Goal: Information Seeking & Learning: Learn about a topic

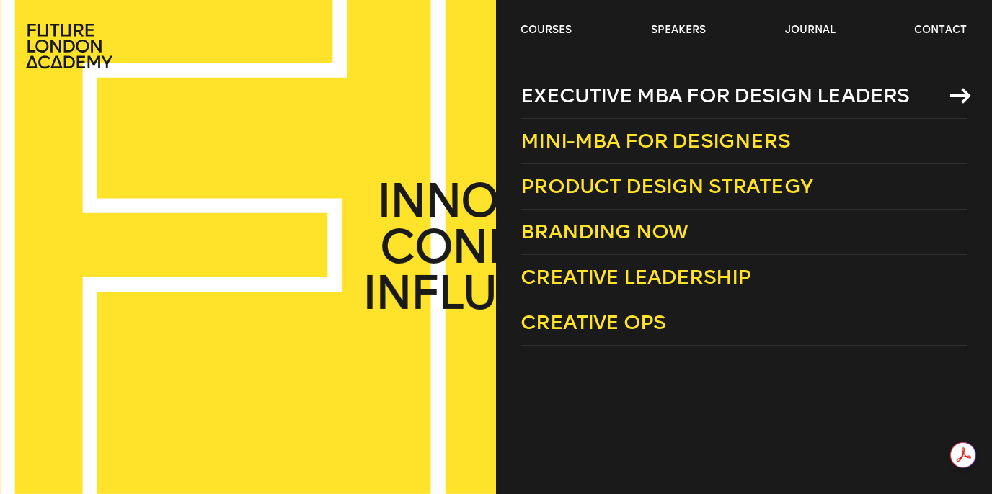
click at [585, 95] on span "Executive MBA for Design Leaders" at bounding box center [714, 96] width 388 height 24
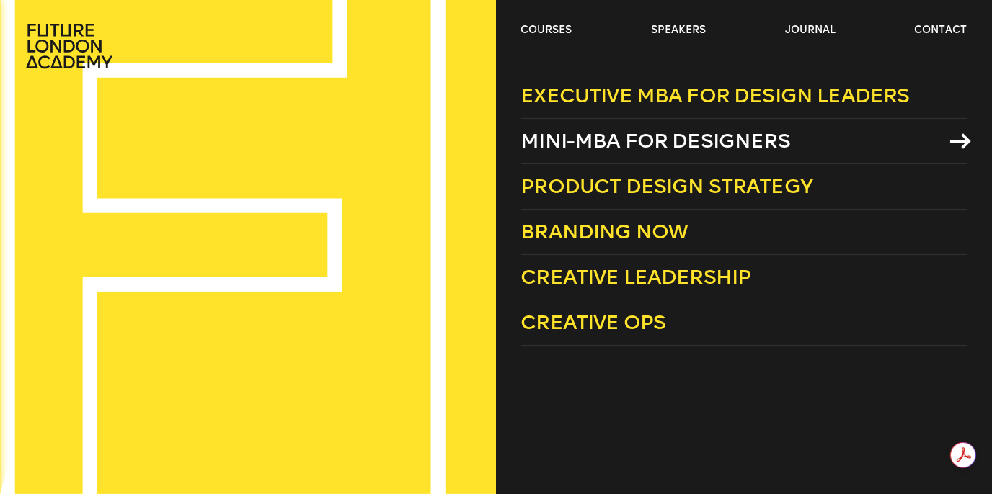
click at [564, 138] on span "Mini-MBA for Designers" at bounding box center [655, 141] width 270 height 24
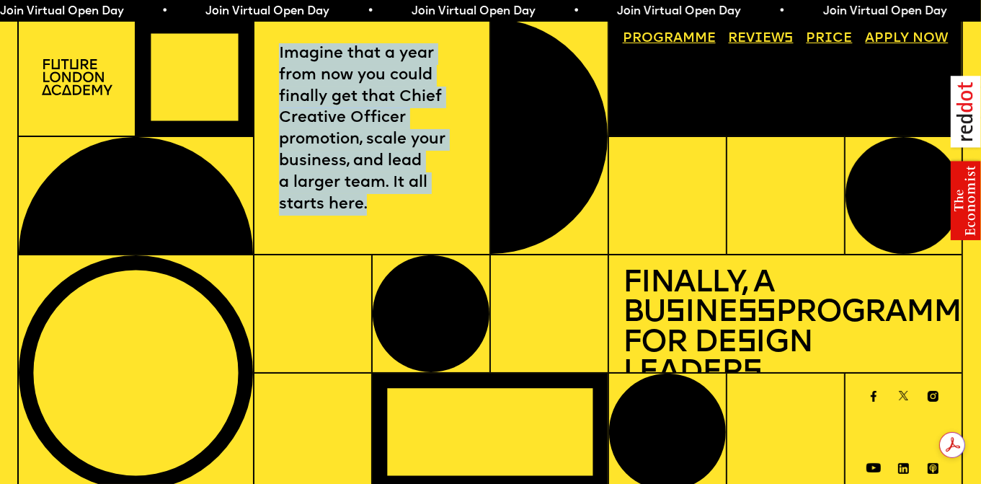
drag, startPoint x: 280, startPoint y: 53, endPoint x: 407, endPoint y: 201, distance: 194.7
click at [407, 201] on p "Imagine that a year from now you could finally get that Chief Creative Officer …" at bounding box center [372, 129] width 186 height 173
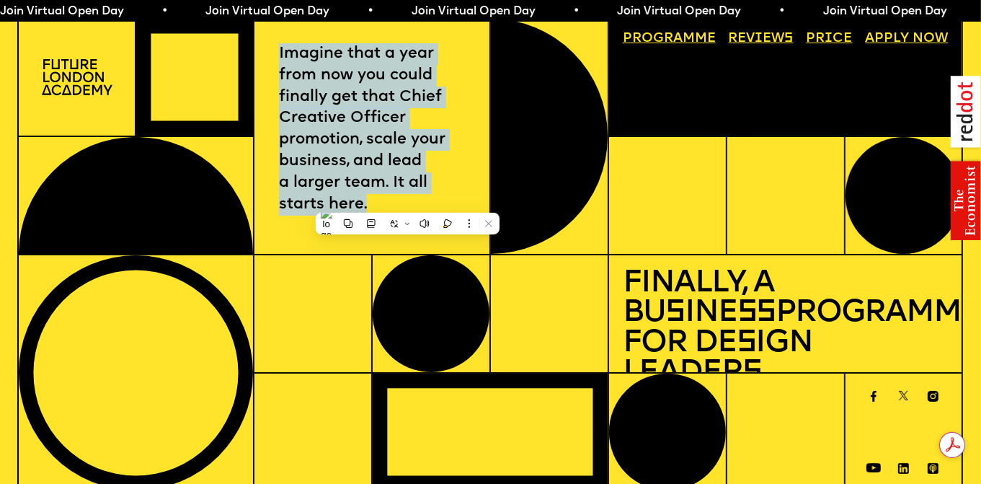
click at [337, 67] on p "Imagine that a year from now you could finally get that Chief Creative Officer …" at bounding box center [372, 129] width 186 height 173
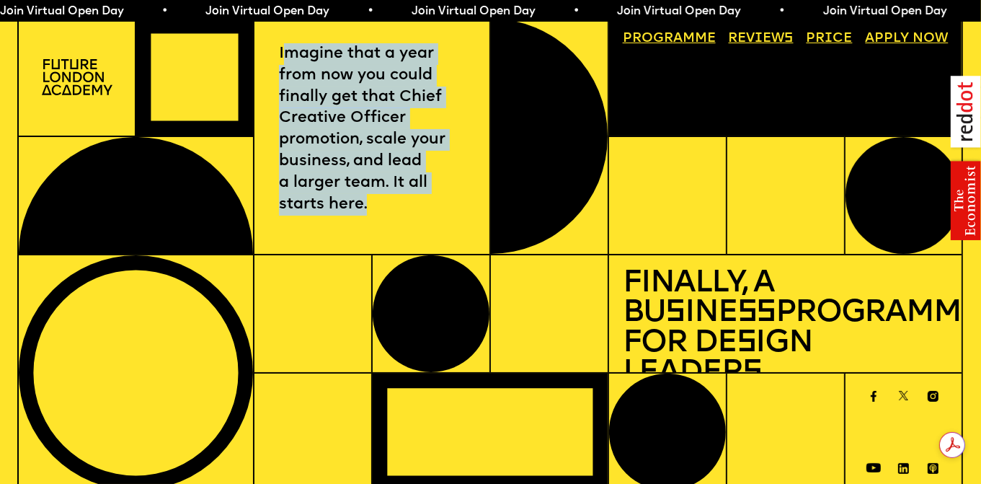
drag, startPoint x: 283, startPoint y: 61, endPoint x: 376, endPoint y: 218, distance: 182.9
click at [376, 218] on div "Imagine that a year from now you could finally get that Chief Creative Officer …" at bounding box center [372, 136] width 236 height 236
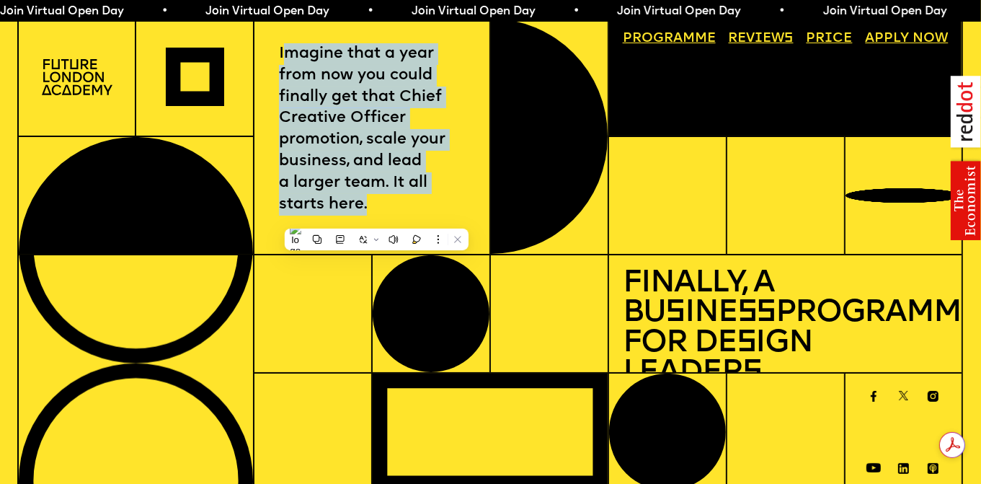
click at [413, 157] on p "Imagine that a year from now you could finally get that Chief Creative Officer …" at bounding box center [372, 129] width 186 height 173
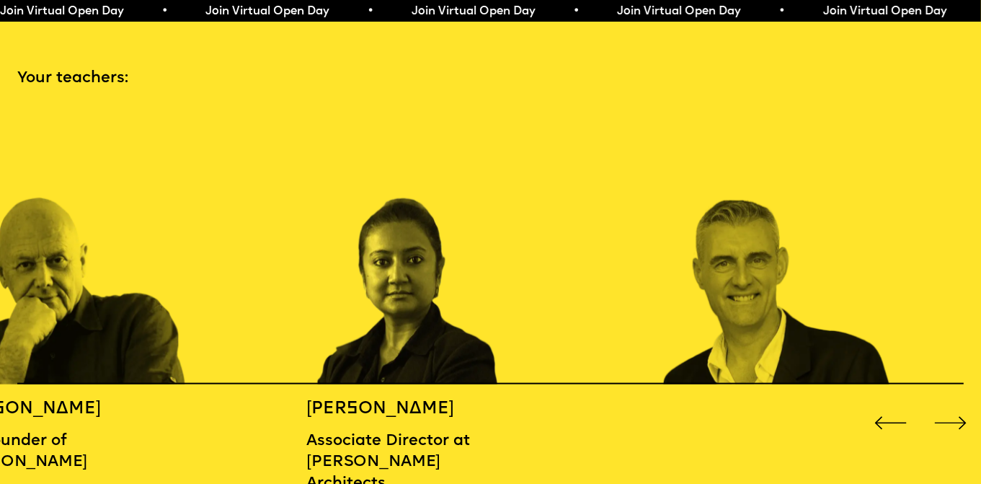
scroll to position [1585, 0]
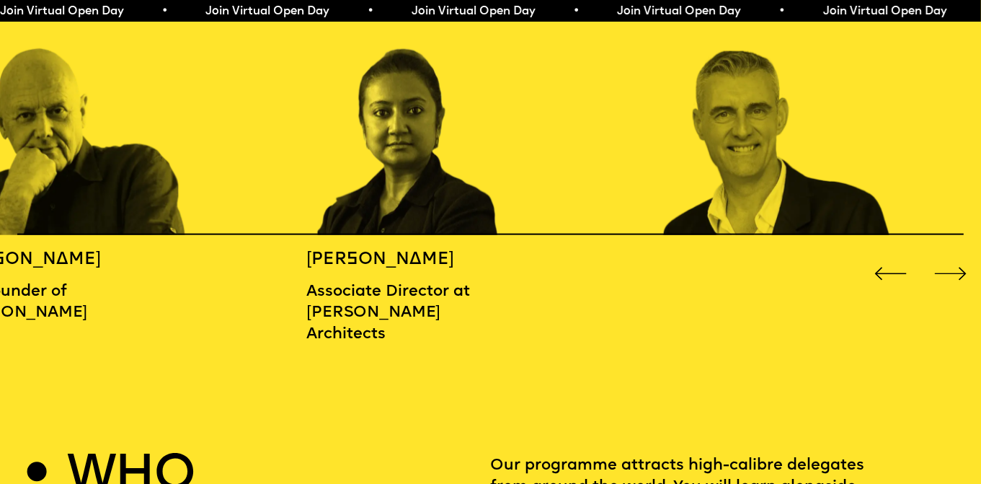
click at [950, 270] on div "Next slide" at bounding box center [949, 273] width 39 height 39
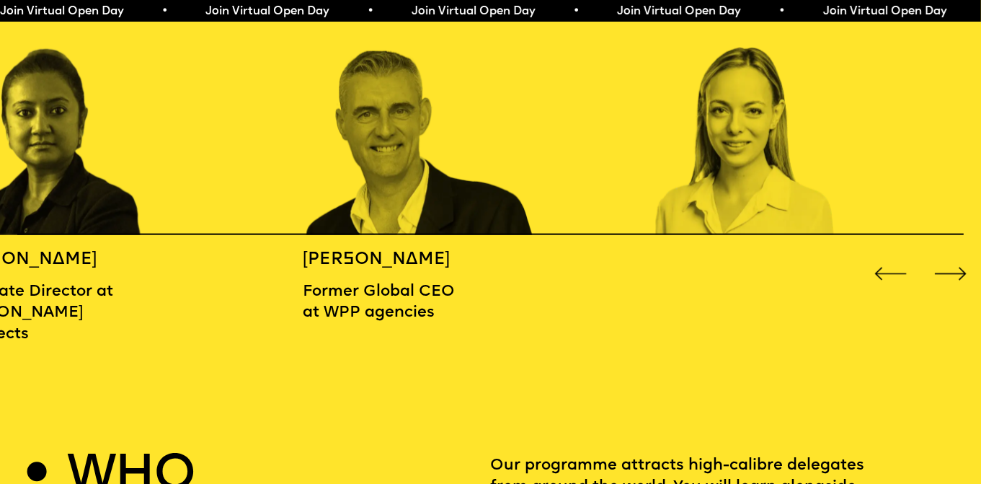
click at [950, 270] on div "Next slide" at bounding box center [949, 273] width 39 height 39
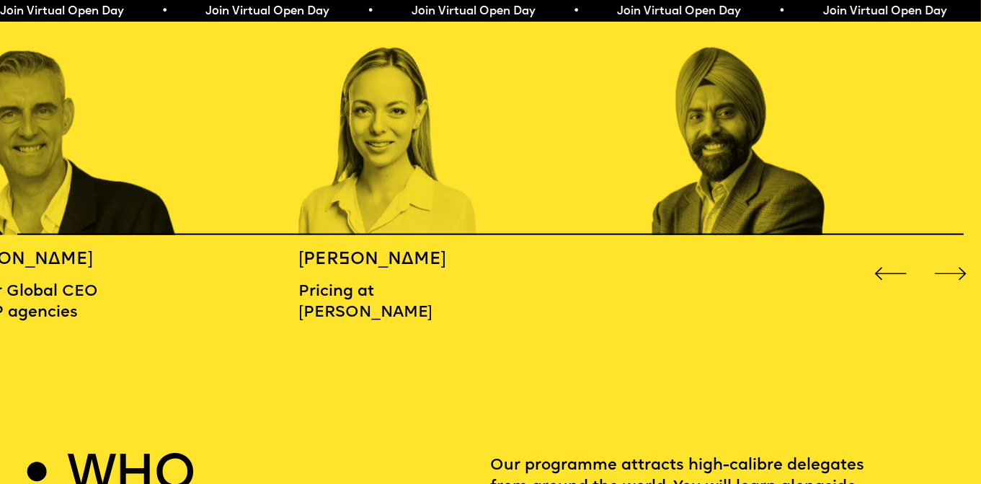
click at [950, 270] on div "Next slide" at bounding box center [949, 273] width 39 height 39
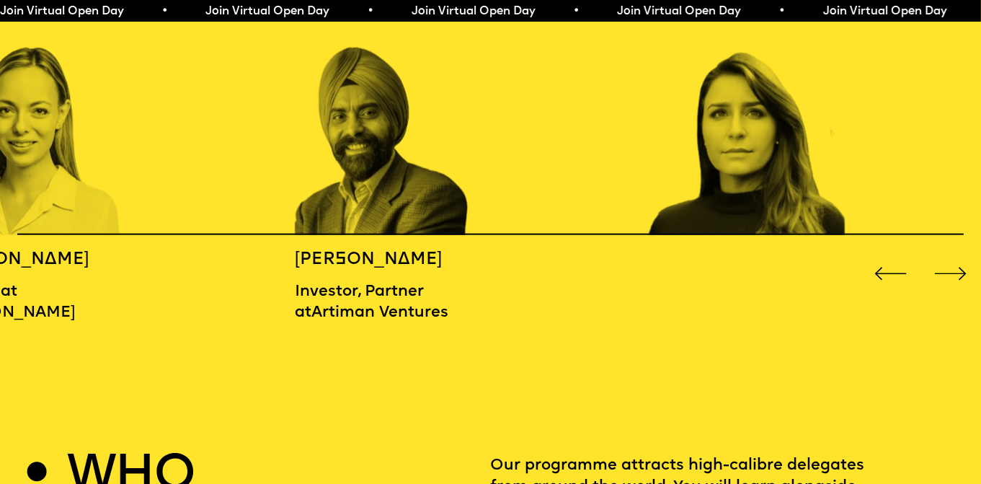
click at [950, 270] on div "Next slide" at bounding box center [949, 273] width 39 height 39
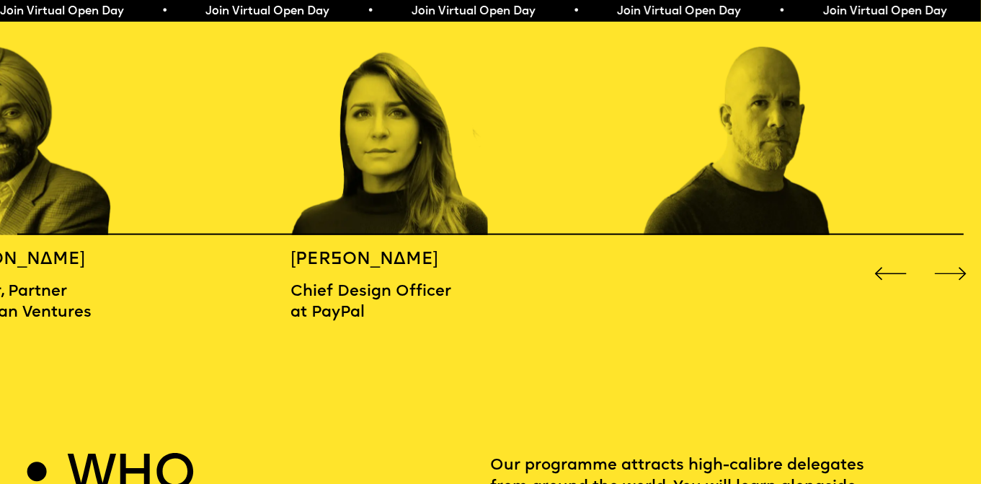
click at [950, 270] on div "Next slide" at bounding box center [949, 273] width 39 height 39
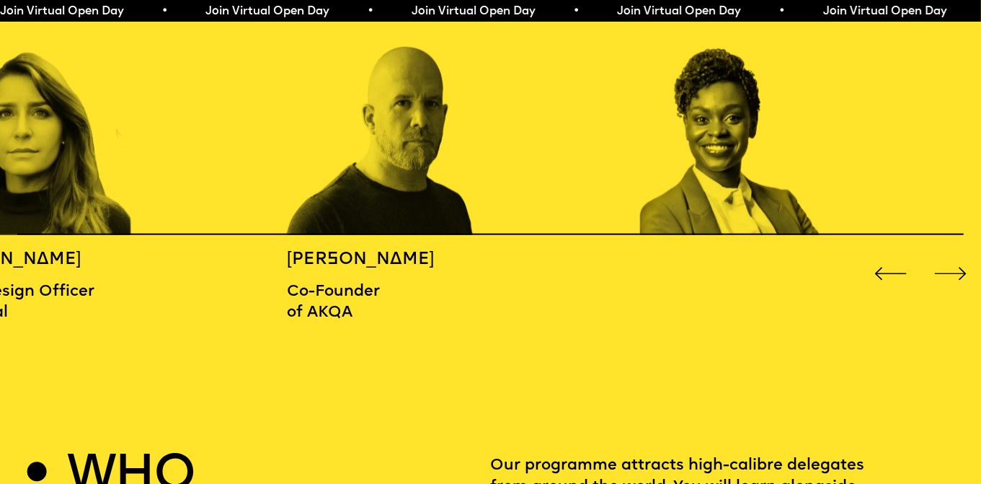
click at [950, 270] on div "Next slide" at bounding box center [949, 273] width 39 height 39
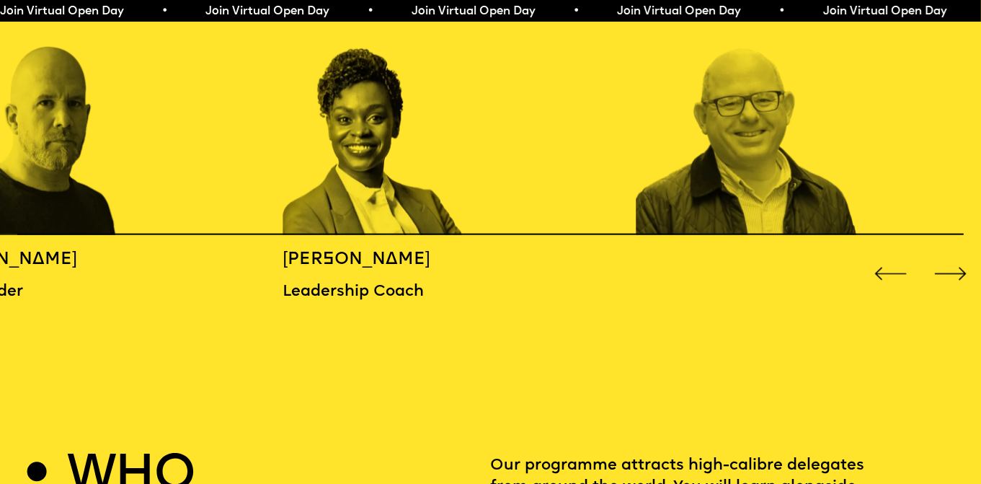
click at [950, 270] on div "Next slide" at bounding box center [949, 273] width 39 height 39
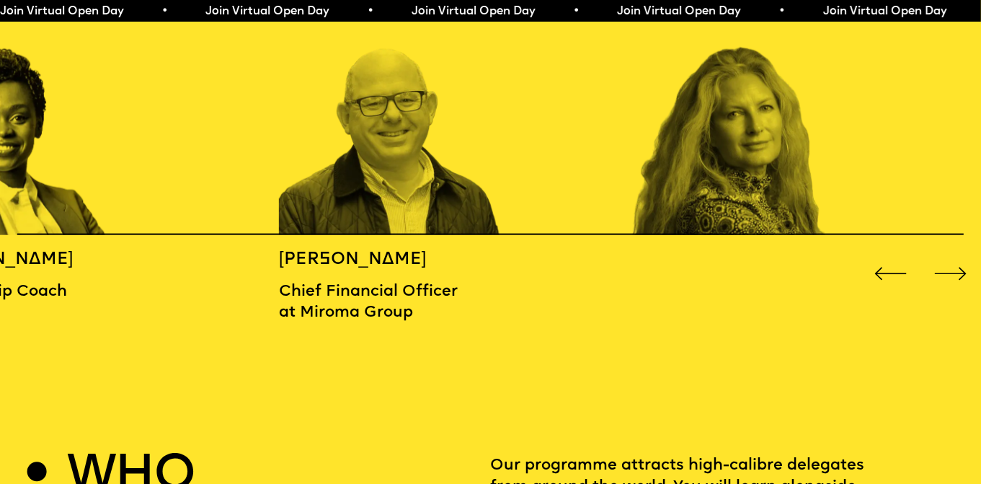
click at [950, 270] on div "Next slide" at bounding box center [949, 273] width 39 height 39
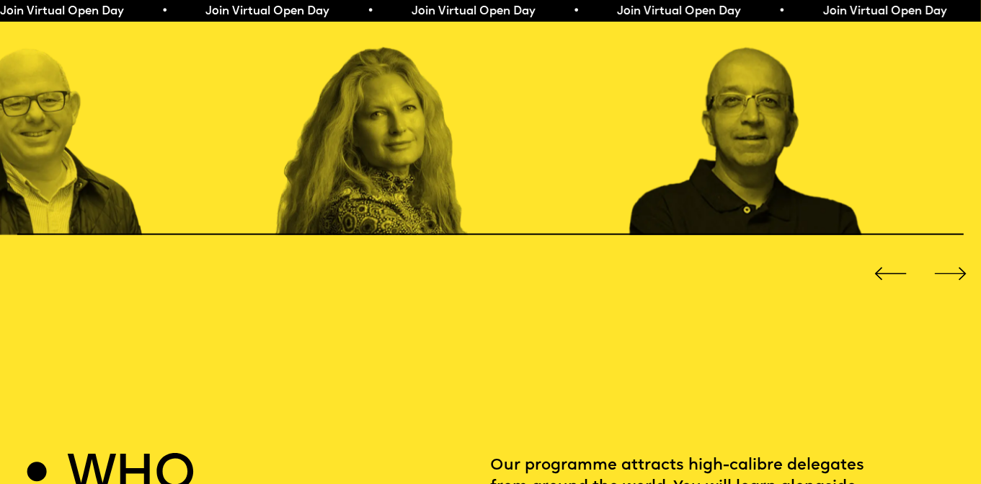
click at [950, 270] on div "Next slide" at bounding box center [949, 273] width 39 height 39
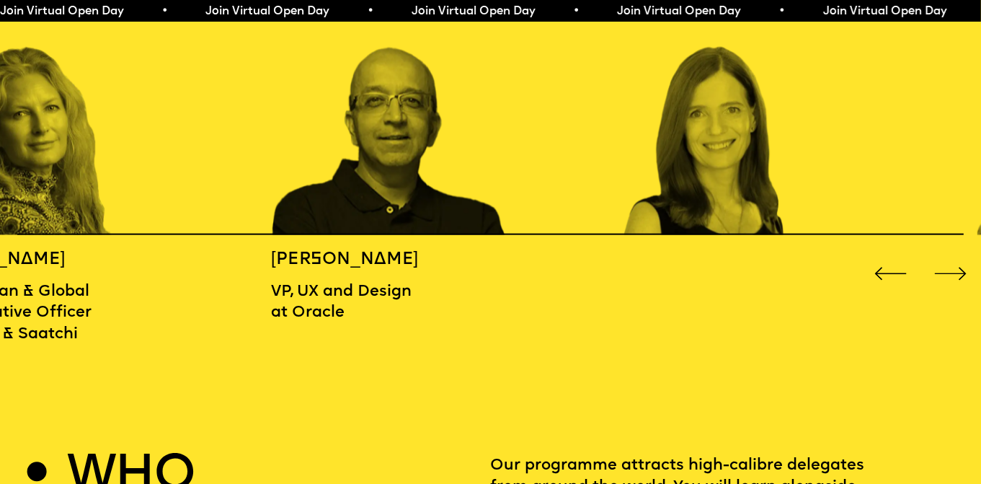
click at [950, 270] on div "Next slide" at bounding box center [949, 273] width 39 height 39
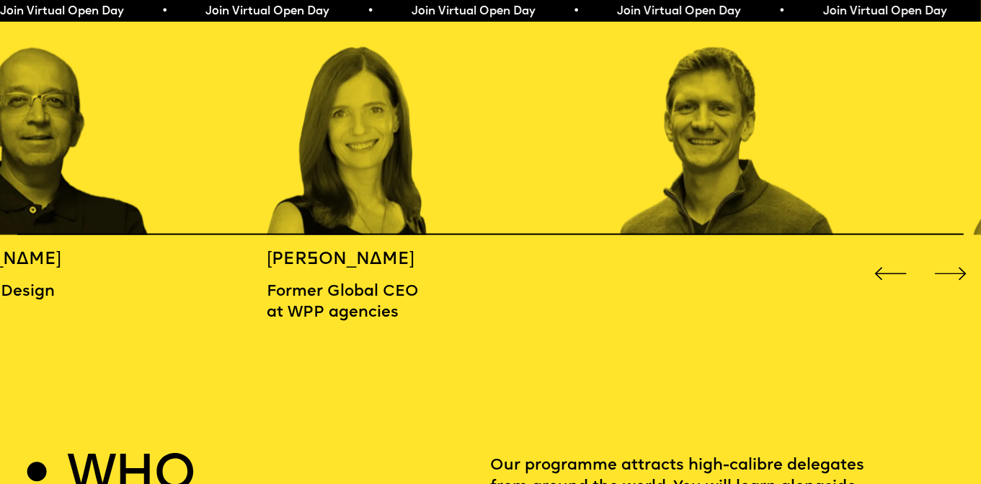
click at [950, 270] on div "Next slide" at bounding box center [949, 273] width 39 height 39
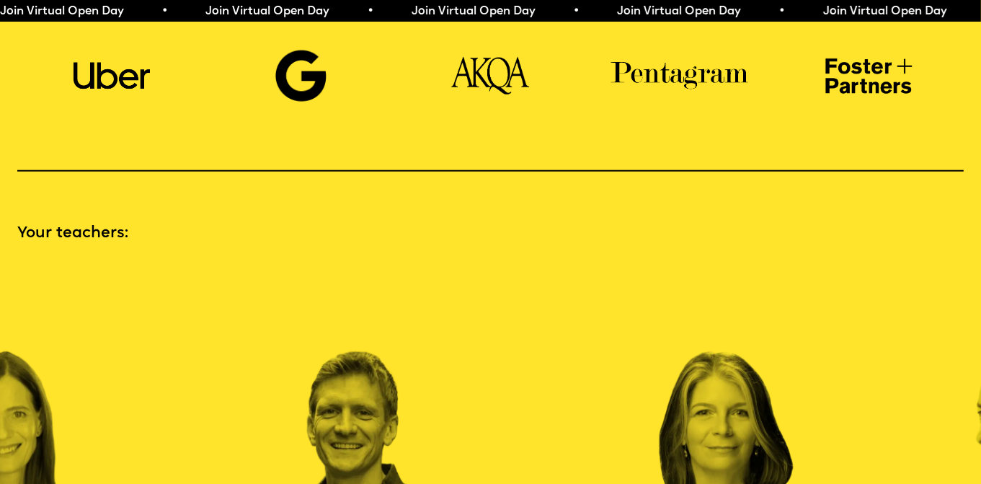
scroll to position [788, 0]
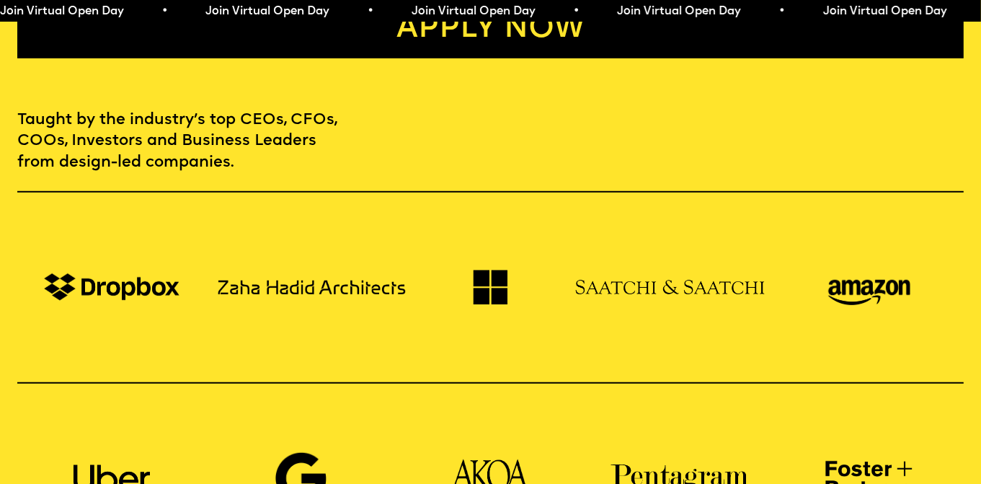
drag, startPoint x: 479, startPoint y: 396, endPoint x: 381, endPoint y: 196, distance: 223.0
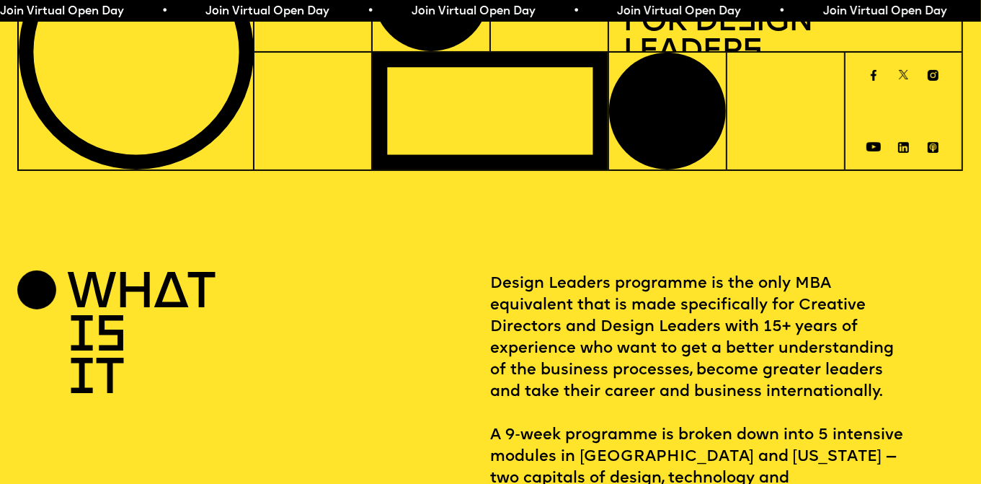
drag, startPoint x: 365, startPoint y: 259, endPoint x: 411, endPoint y: 175, distance: 95.1
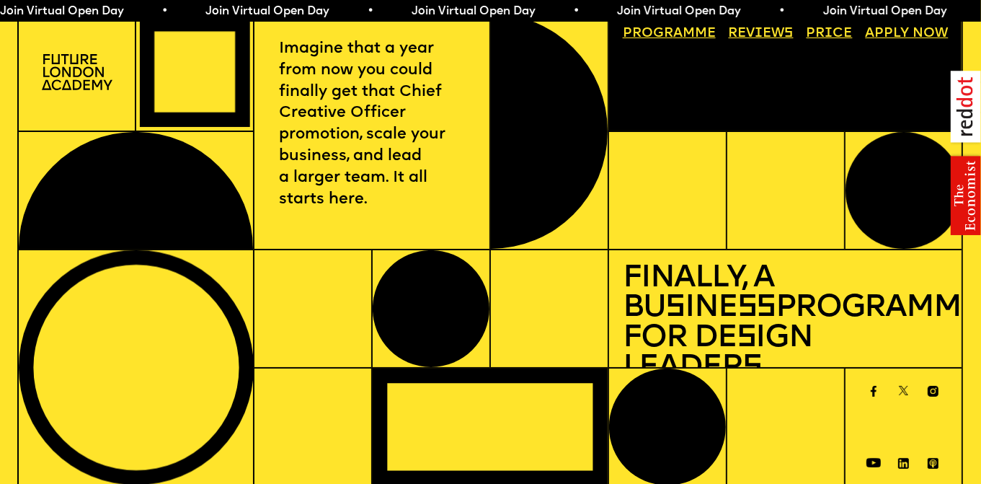
scroll to position [0, 1]
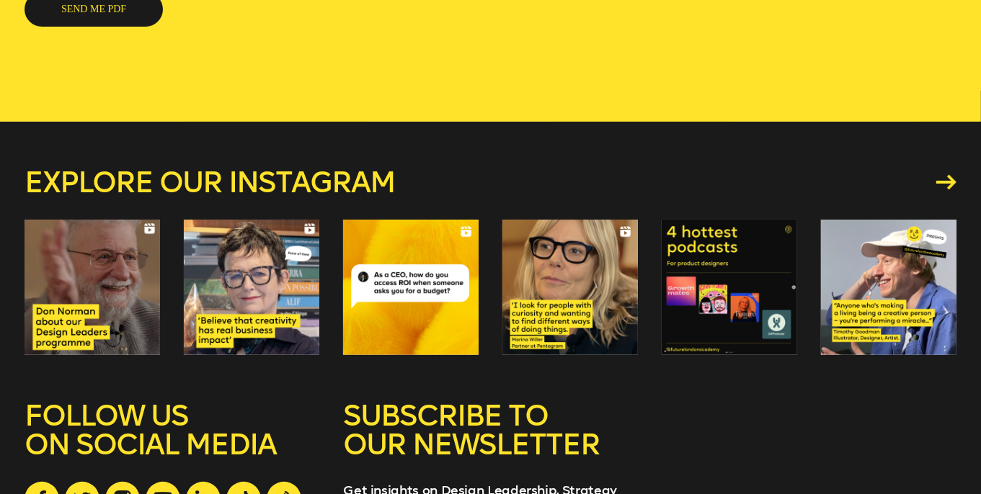
scroll to position [504, 0]
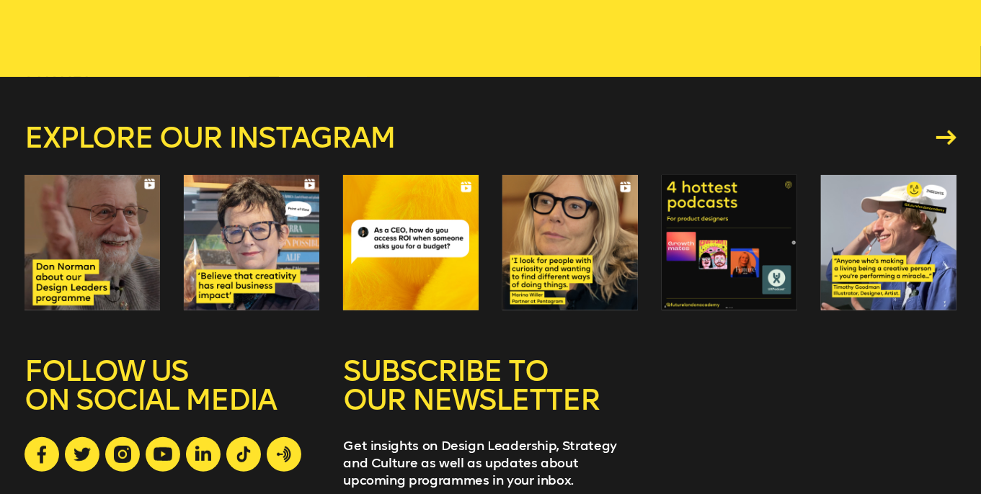
click at [94, 243] on div at bounding box center [92, 242] width 135 height 135
click at [254, 272] on div at bounding box center [251, 242] width 135 height 135
click at [953, 138] on icon at bounding box center [950, 137] width 20 height 15
